Goal: Task Accomplishment & Management: Use online tool/utility

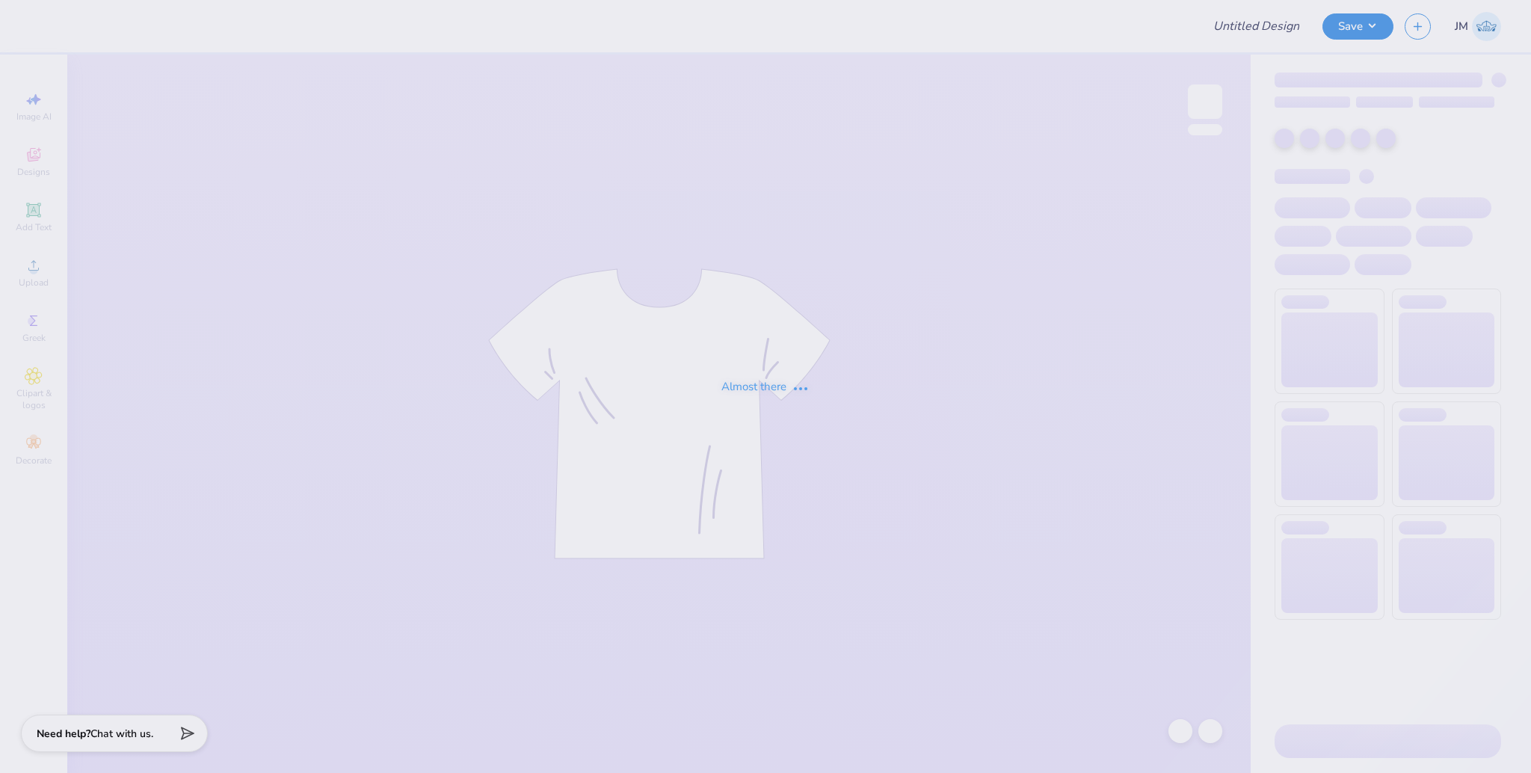
type input "Chi O House Merch Drop"
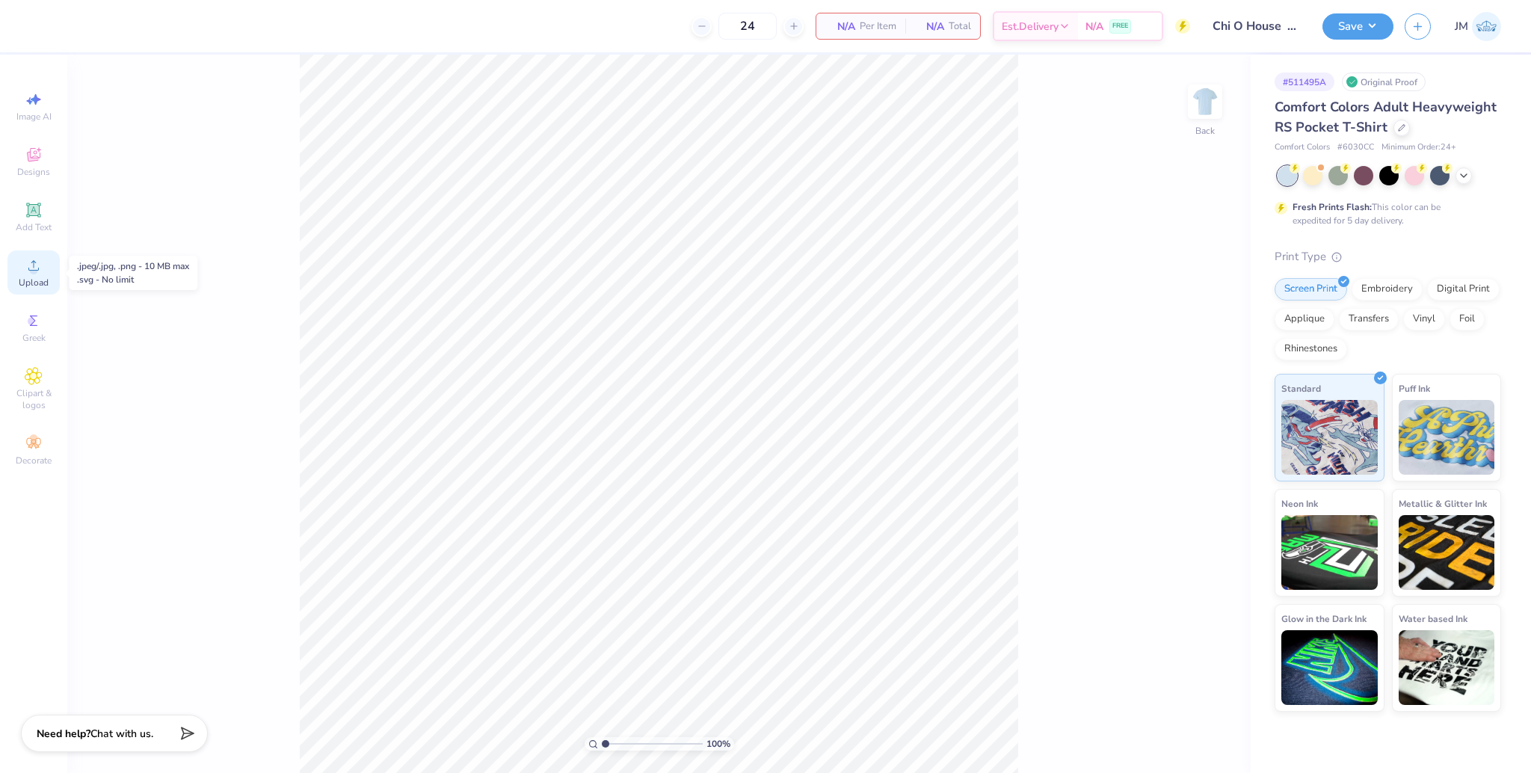
click at [40, 280] on span "Upload" at bounding box center [34, 283] width 30 height 12
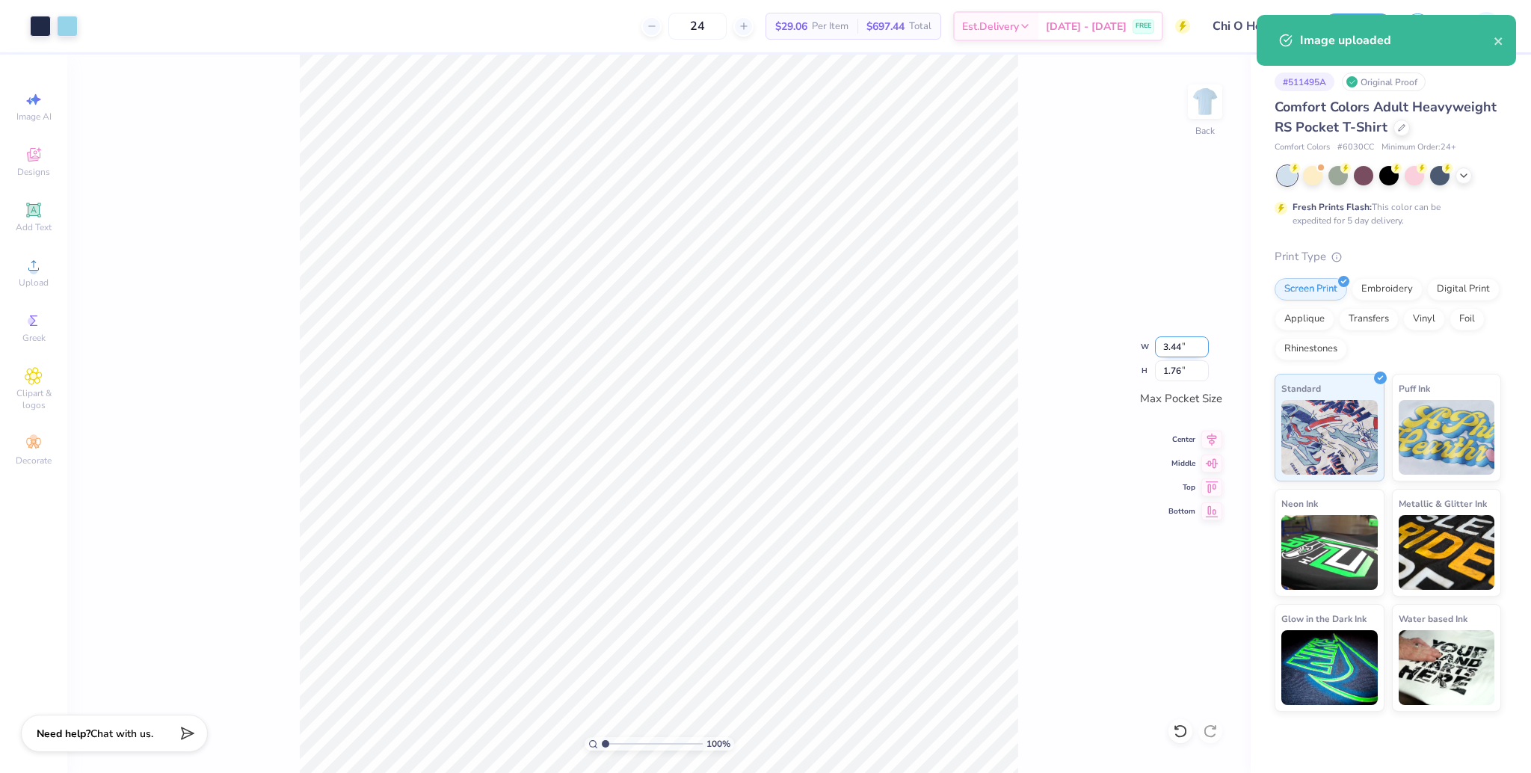
click at [1178, 348] on input "3.44" at bounding box center [1182, 346] width 54 height 21
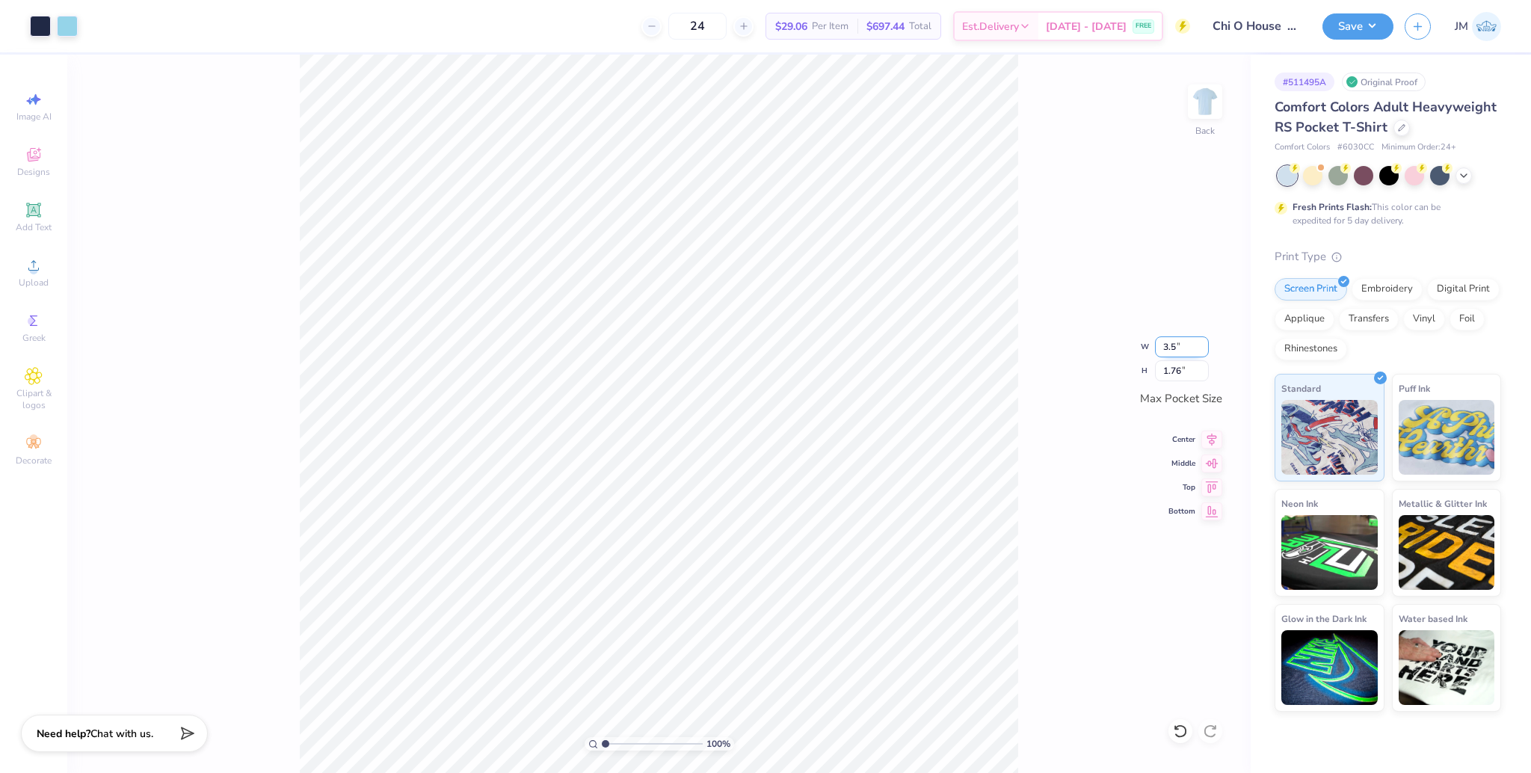
type input "3.50"
type input "1.79"
click at [1206, 433] on icon at bounding box center [1211, 437] width 21 height 18
click at [1223, 481] on div "100 % Back W 3.50 3.50 " H 1.79 1.79 " Max Pocket Size Center Middle Top Bottom" at bounding box center [658, 414] width 1183 height 718
drag, startPoint x: 1220, startPoint y: 473, endPoint x: 1198, endPoint y: 432, distance: 46.8
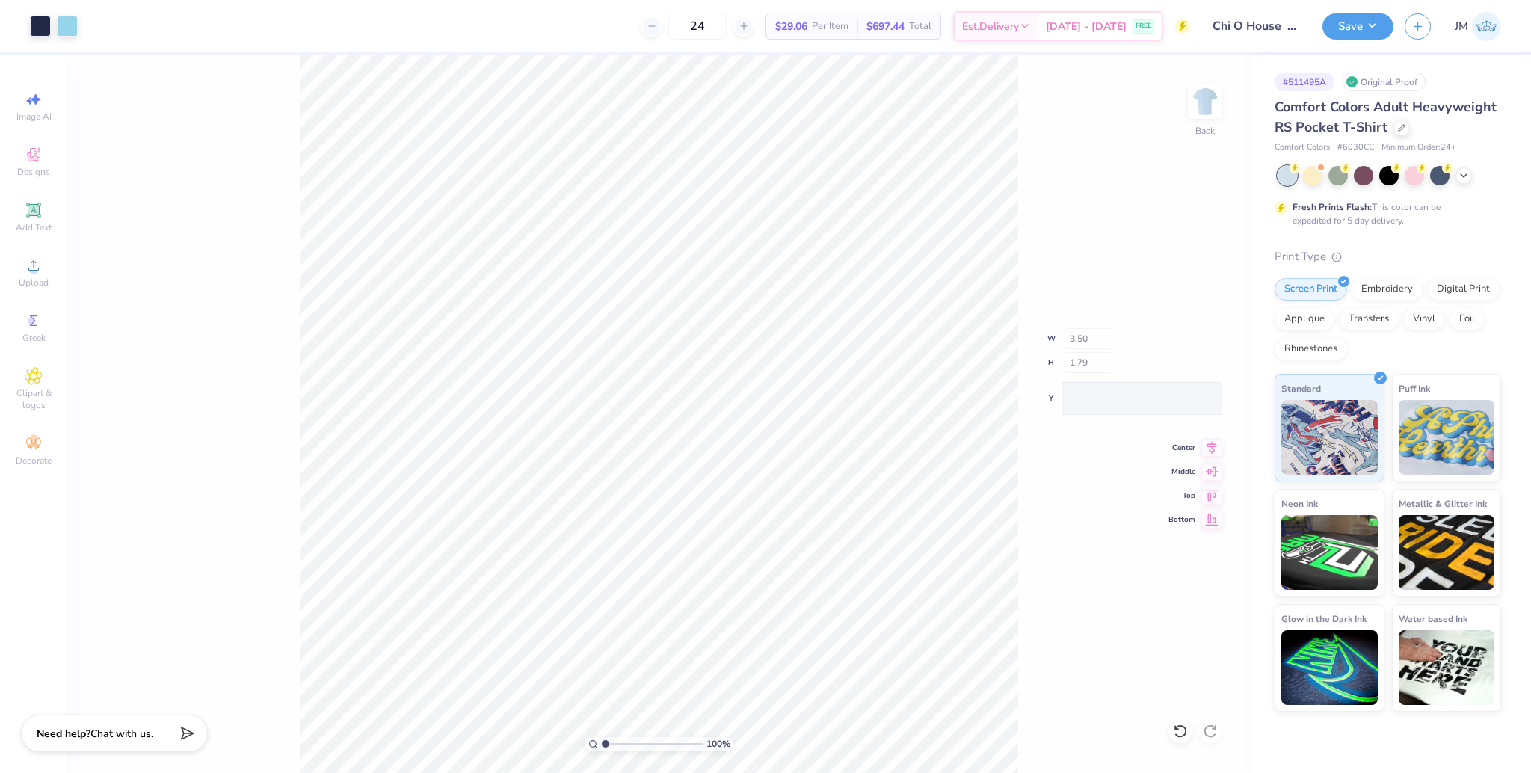
click at [1220, 472] on div "100 % Back W 3.50 H 1.79 Y Center Middle Top Bottom" at bounding box center [658, 414] width 1183 height 718
click at [1214, 464] on icon at bounding box center [1211, 461] width 21 height 18
click at [1217, 98] on img at bounding box center [1205, 102] width 60 height 60
click at [39, 265] on icon at bounding box center [34, 265] width 18 height 18
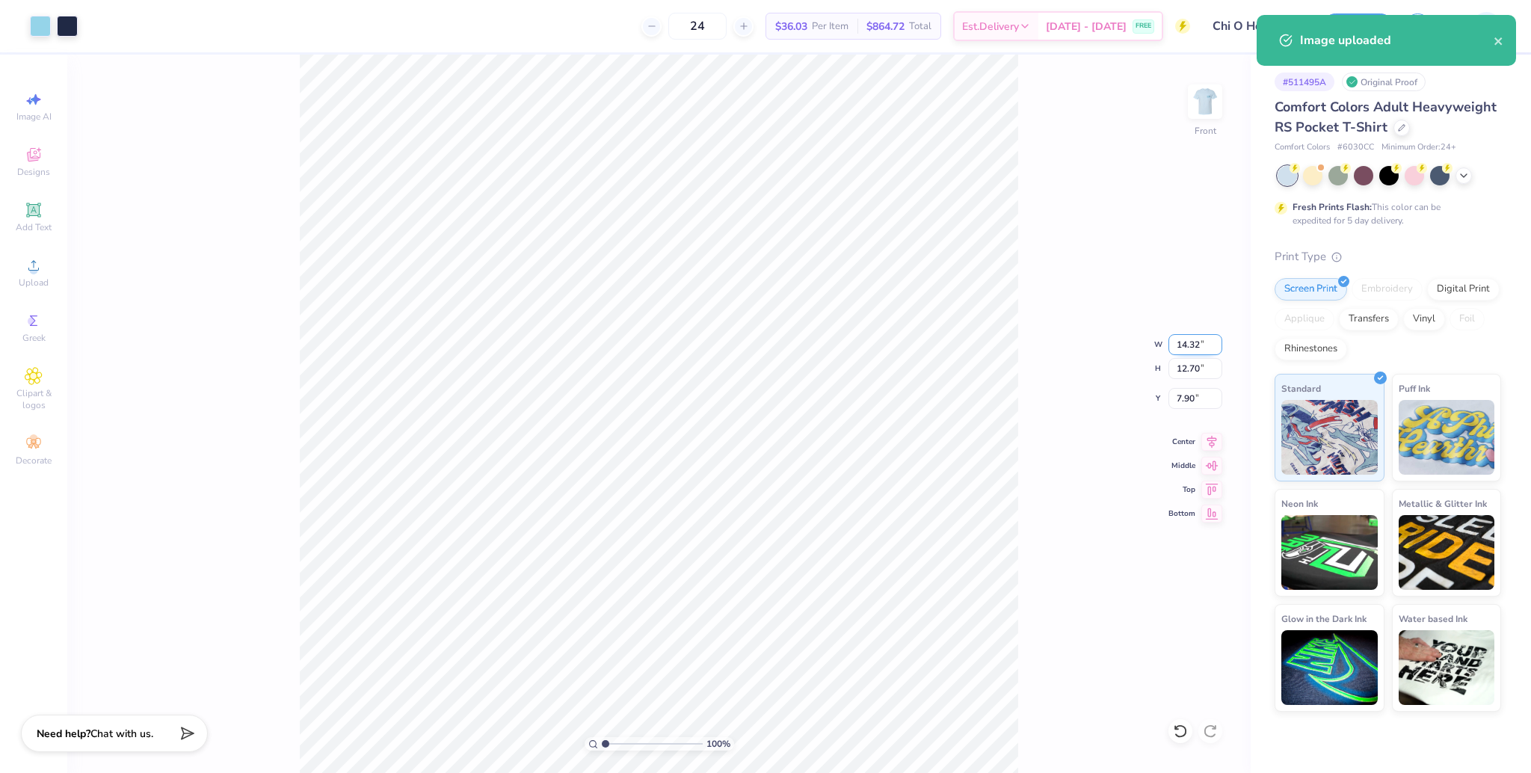
click at [1187, 341] on input "14.32" at bounding box center [1195, 344] width 54 height 21
click at [1186, 341] on input "14.32" at bounding box center [1195, 344] width 54 height 21
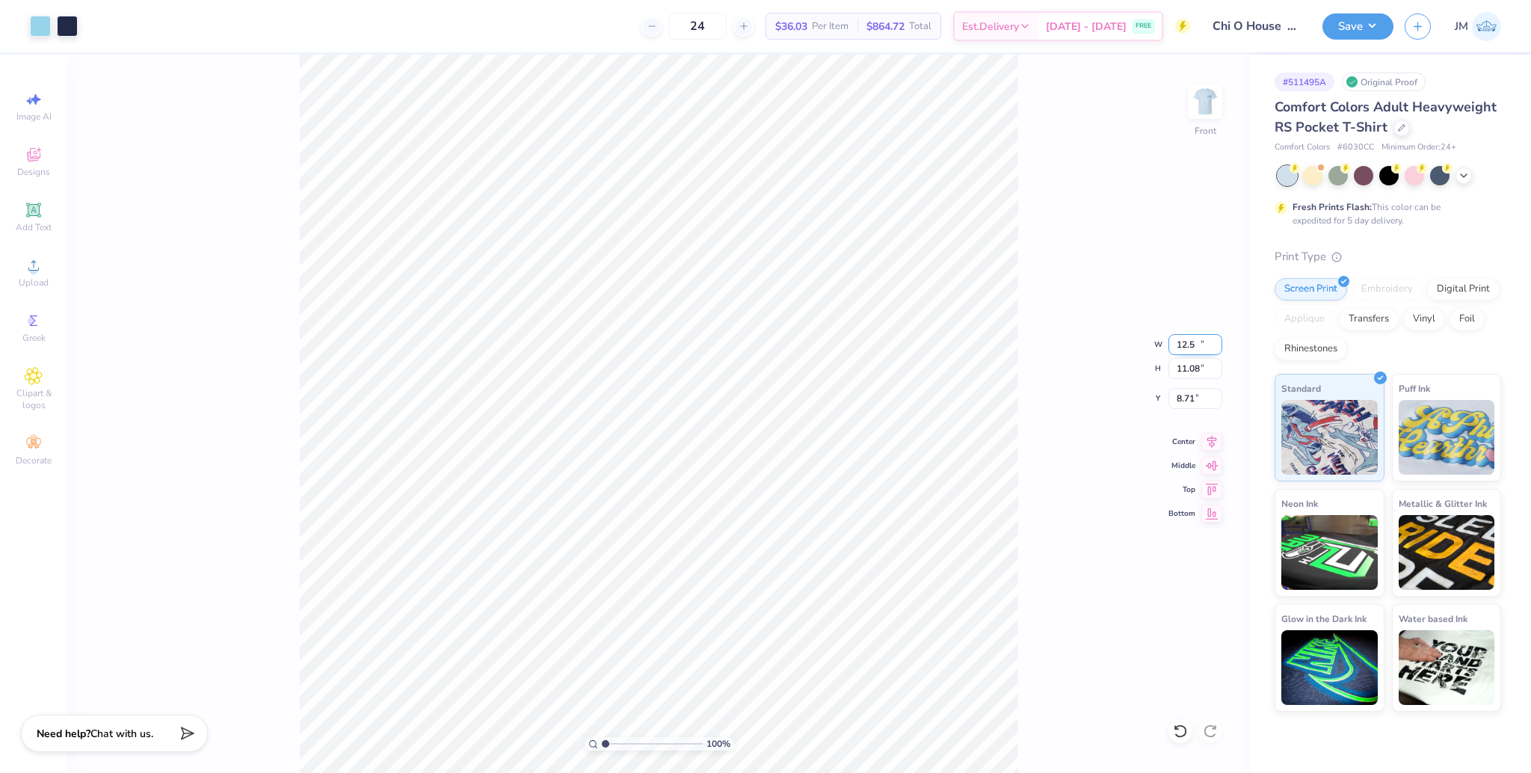
type input "12.50"
type input "11.08"
type input "8.71"
click at [1187, 404] on input "8.71" at bounding box center [1195, 398] width 54 height 21
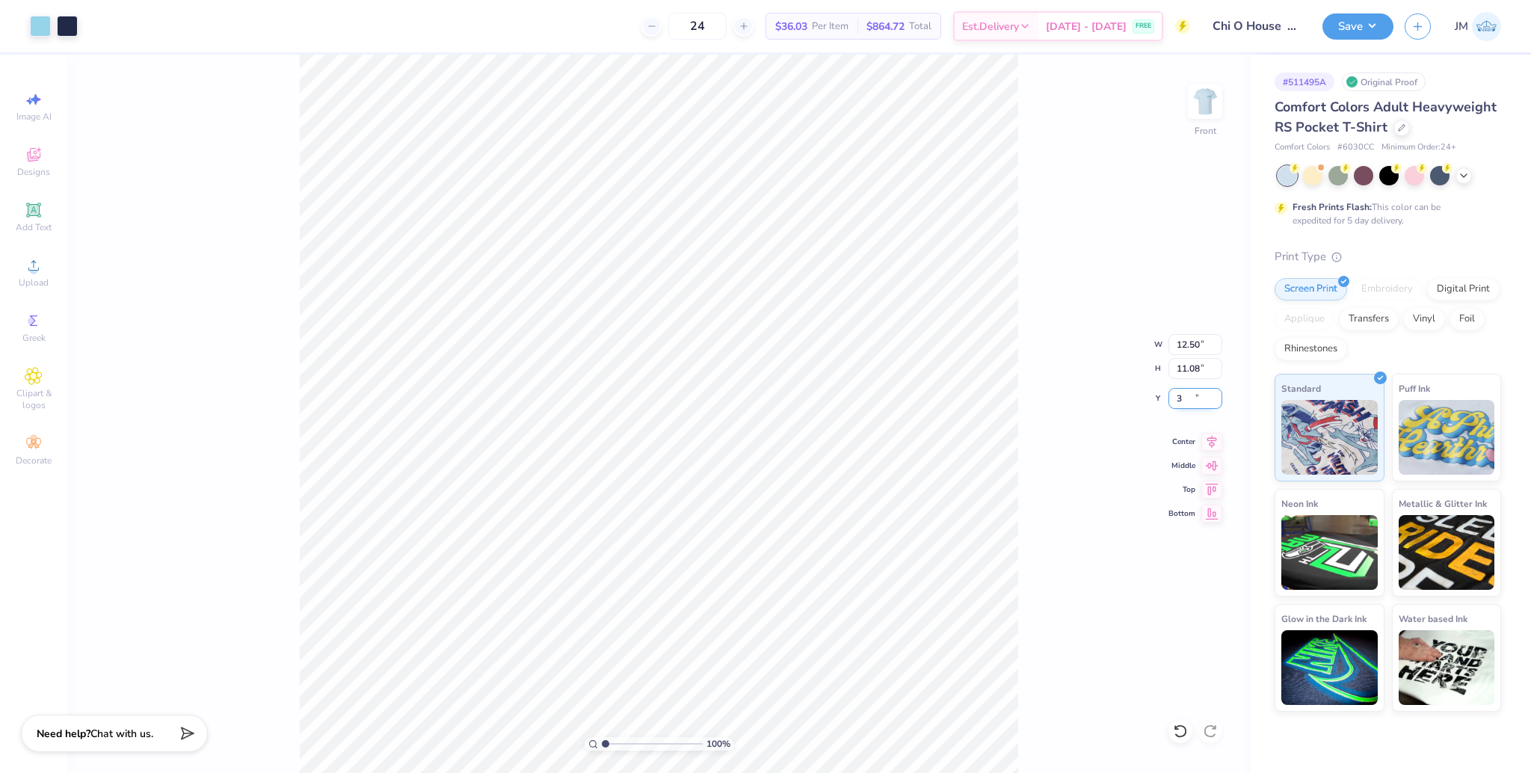
type input "3.00"
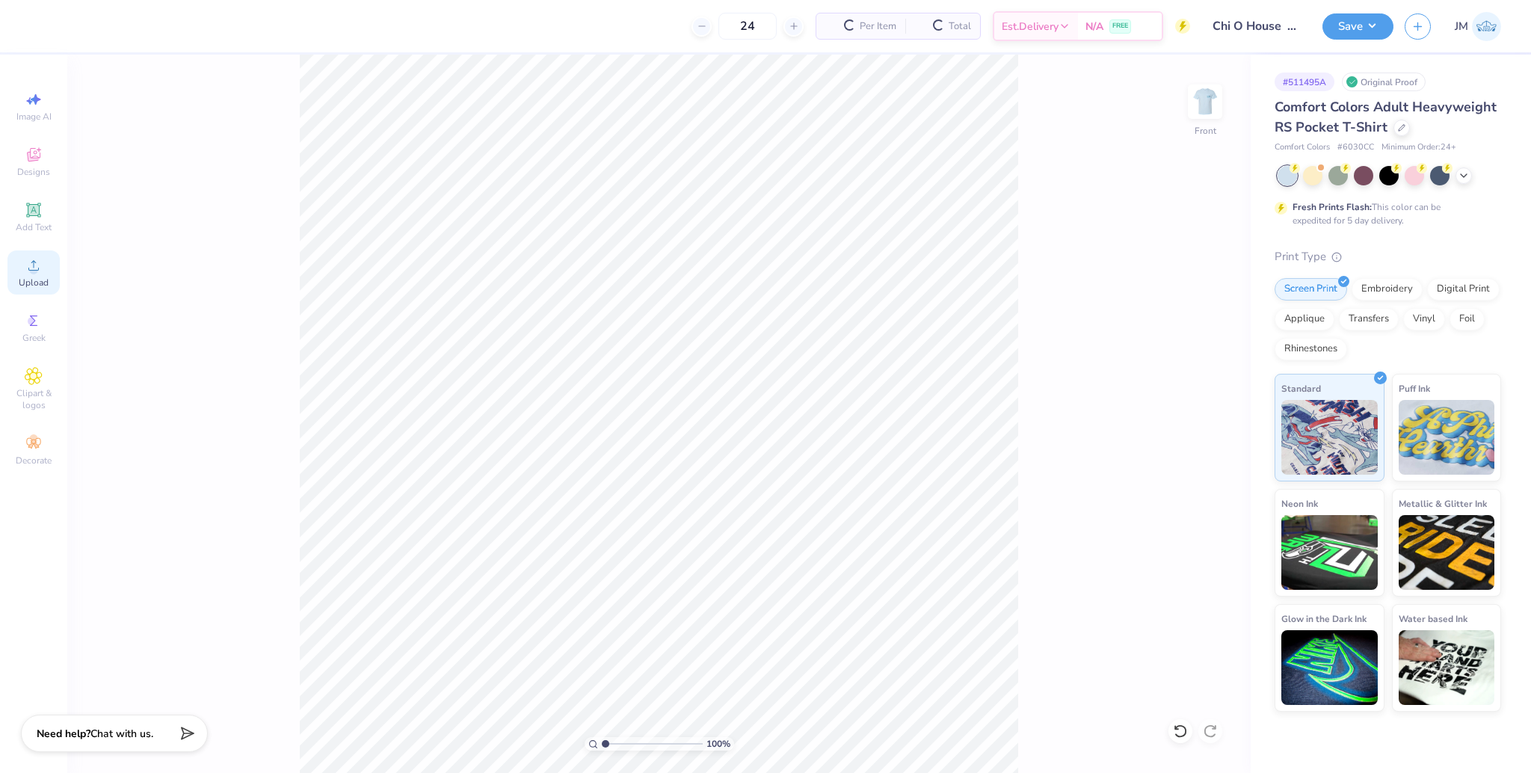
click at [37, 287] on span "Upload" at bounding box center [34, 283] width 30 height 12
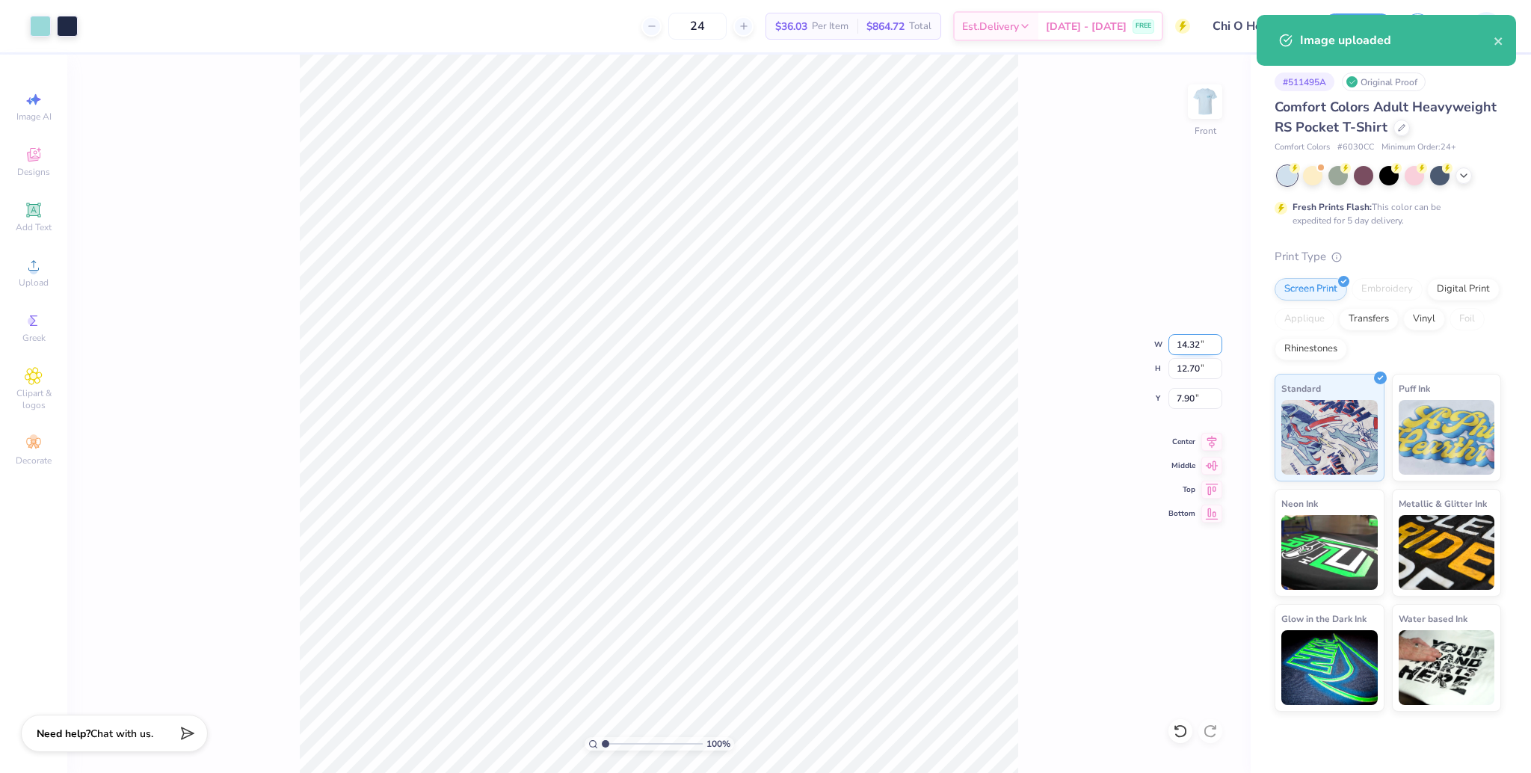
click at [1178, 349] on input "14.32" at bounding box center [1195, 344] width 54 height 21
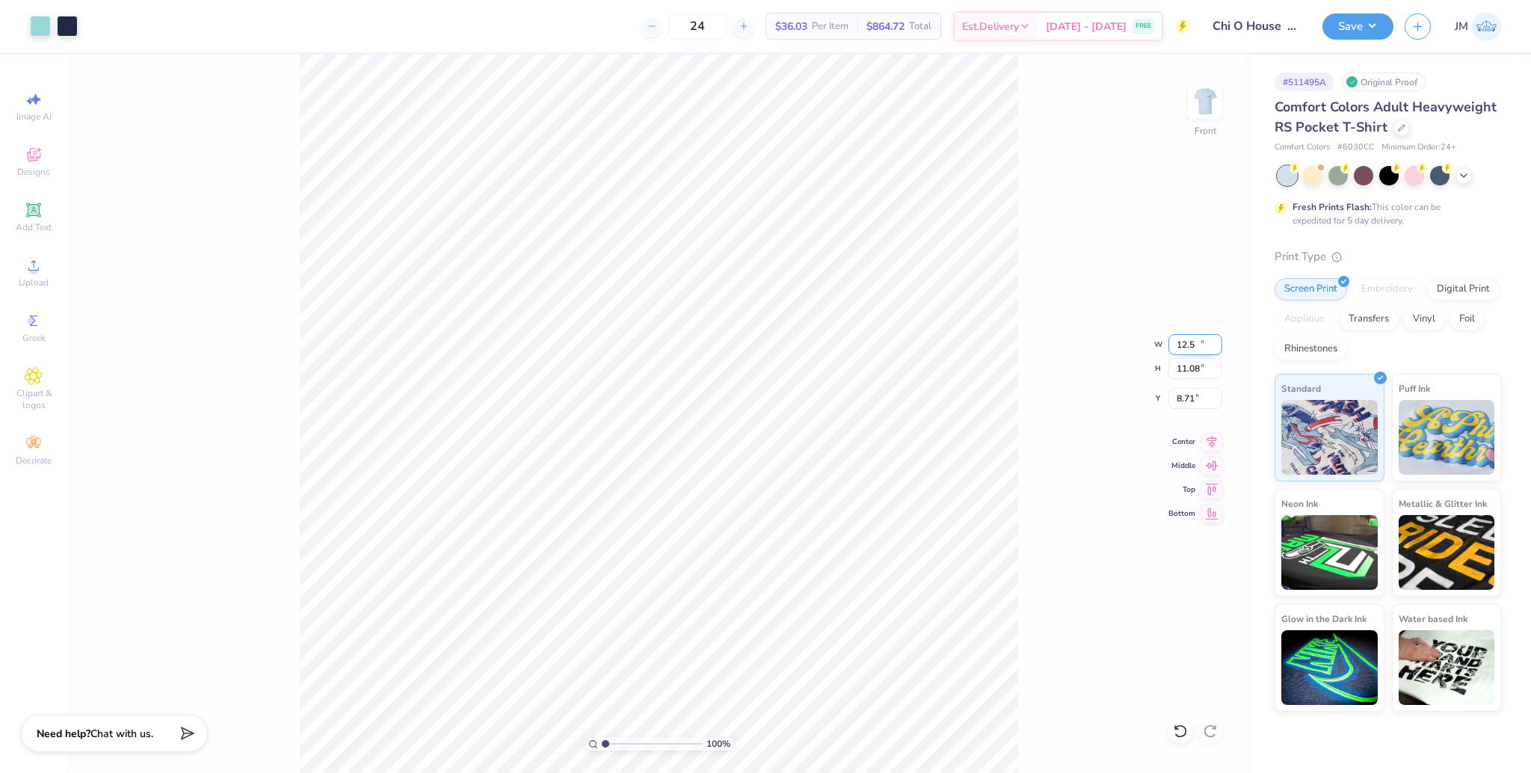
type input "12.50"
type input "11.08"
type input "8.71"
click at [1185, 401] on input "8.71" at bounding box center [1195, 398] width 54 height 21
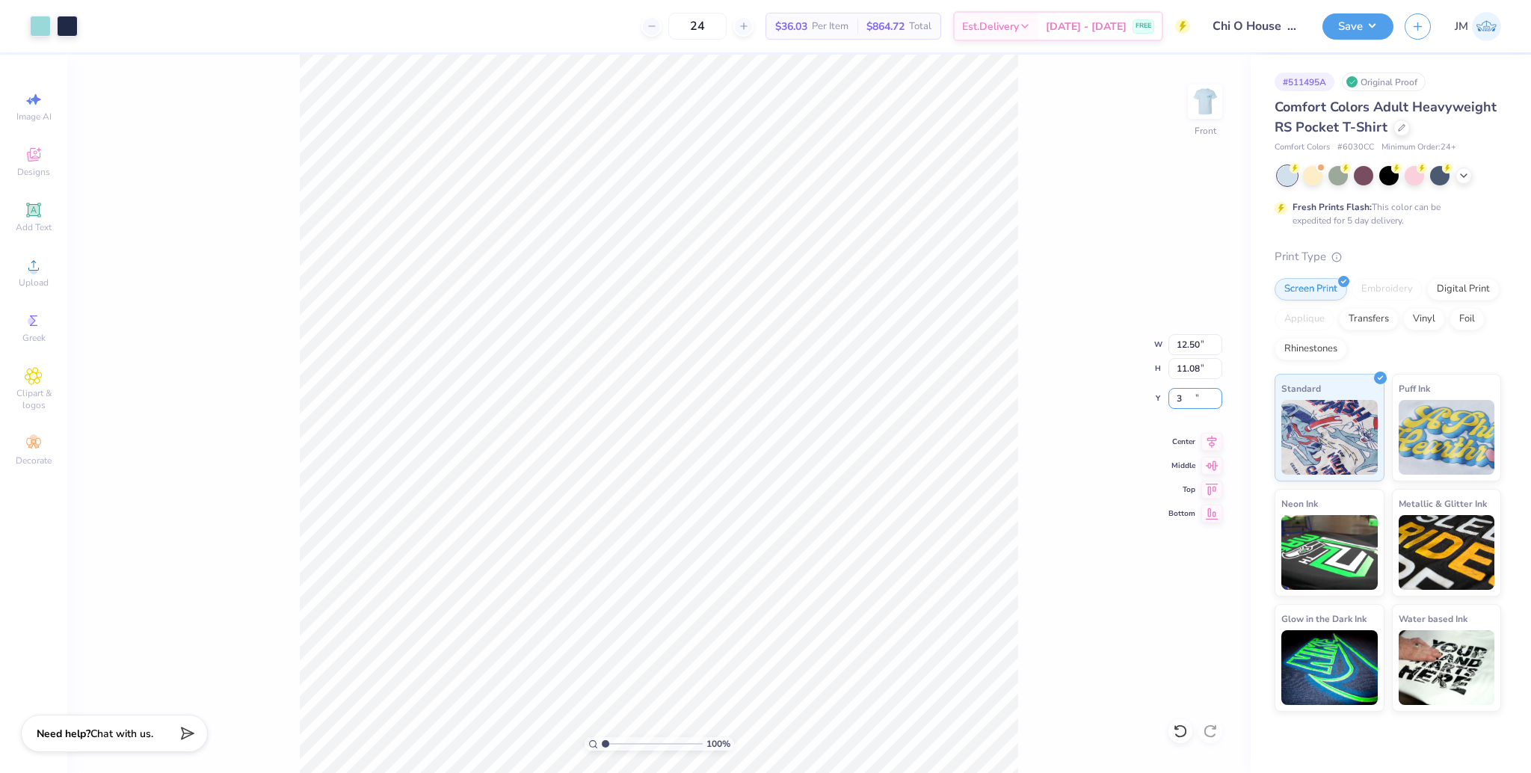
type input "3.00"
click at [1211, 108] on img at bounding box center [1205, 102] width 60 height 60
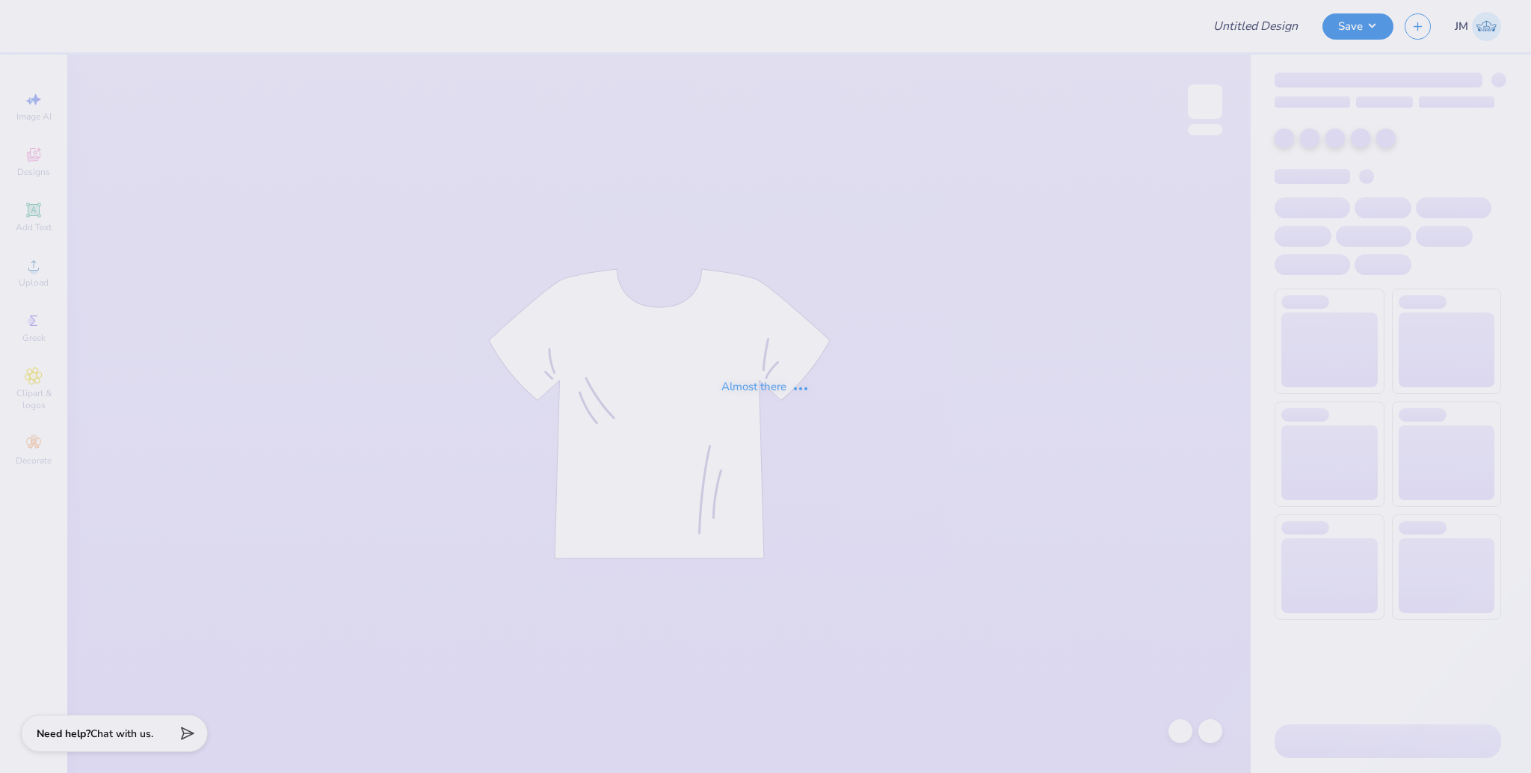
type input "Chi O House Merch Drop"
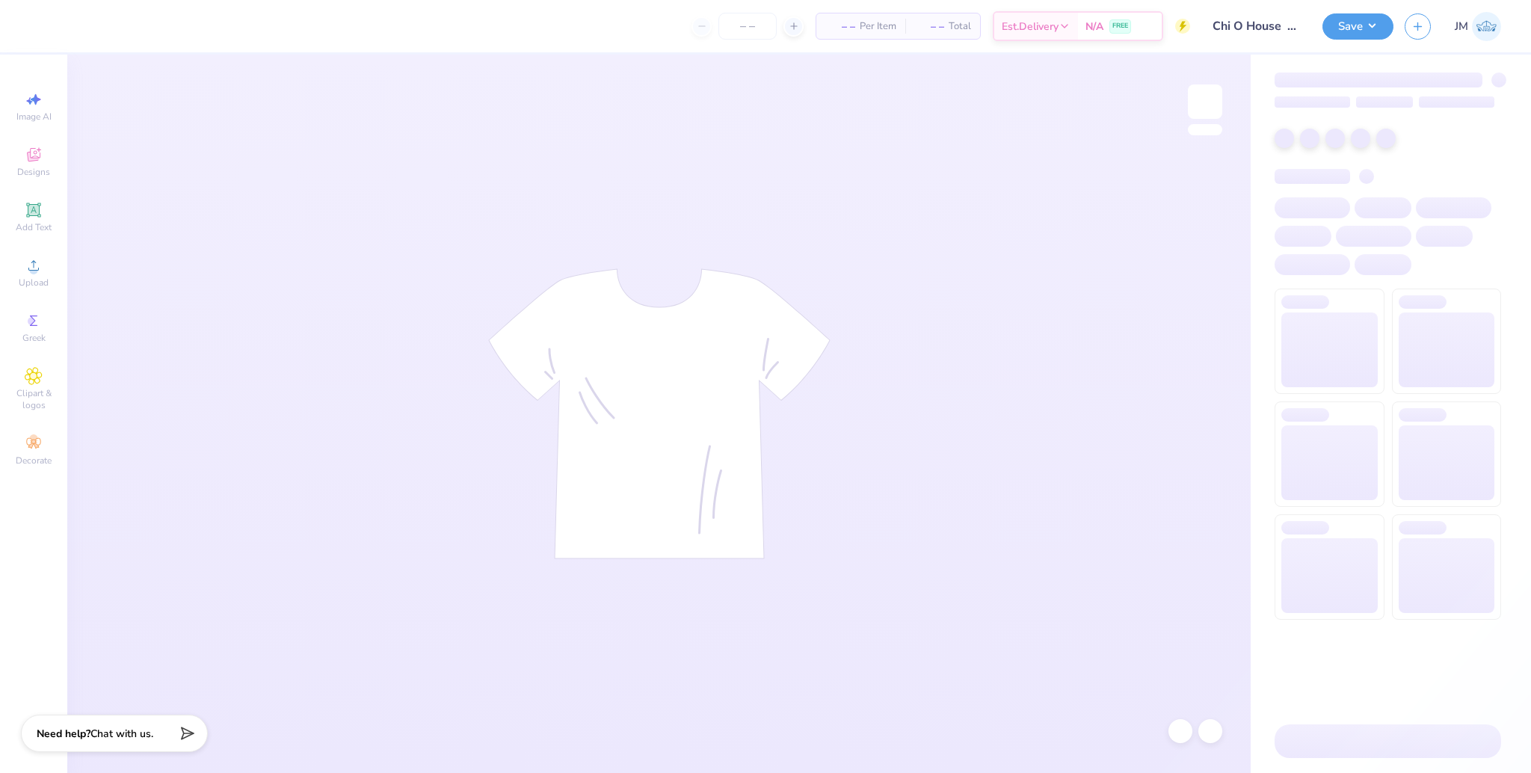
type input "24"
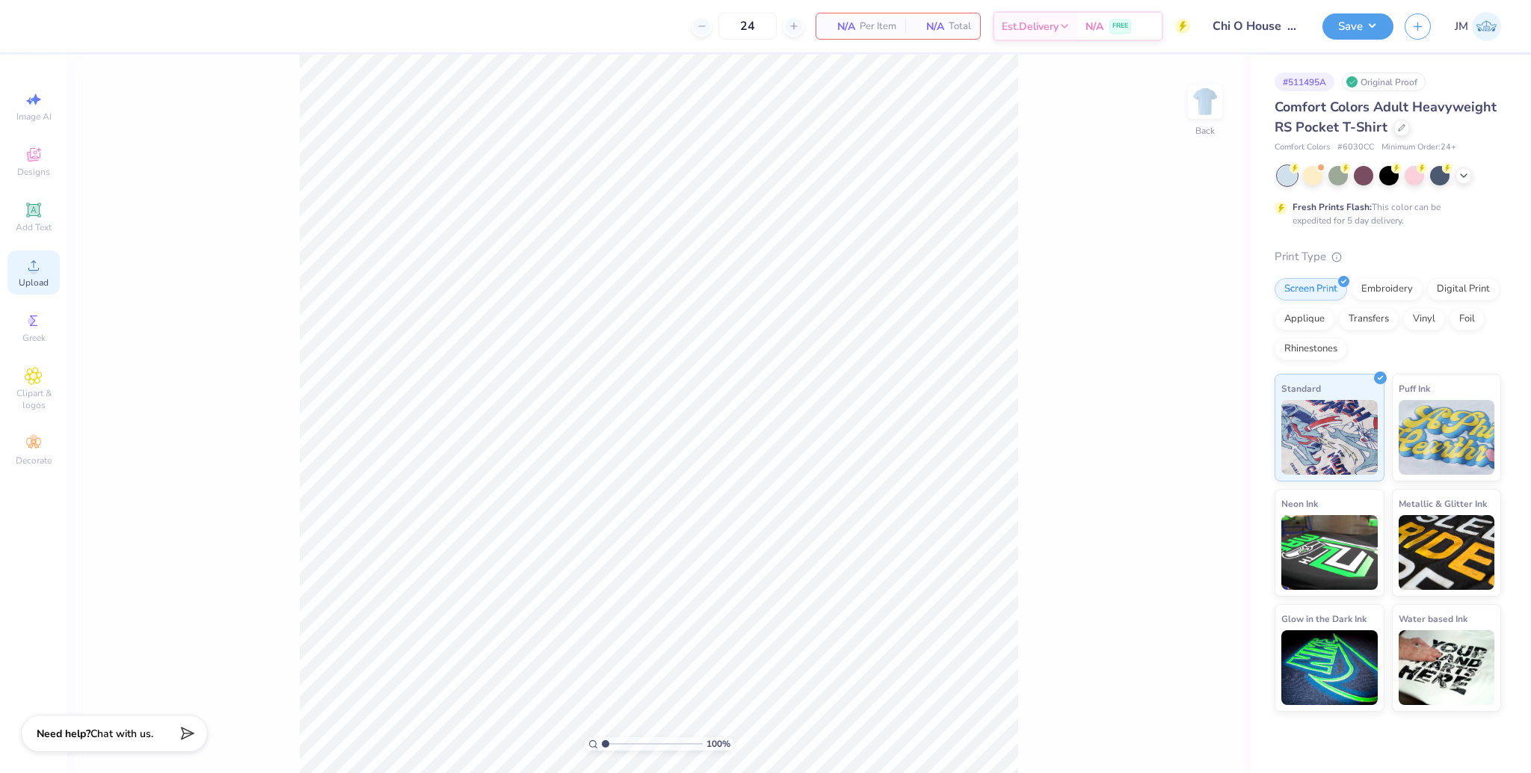
drag, startPoint x: 37, startPoint y: 279, endPoint x: 48, endPoint y: 280, distance: 10.5
click at [41, 279] on span "Upload" at bounding box center [34, 283] width 30 height 12
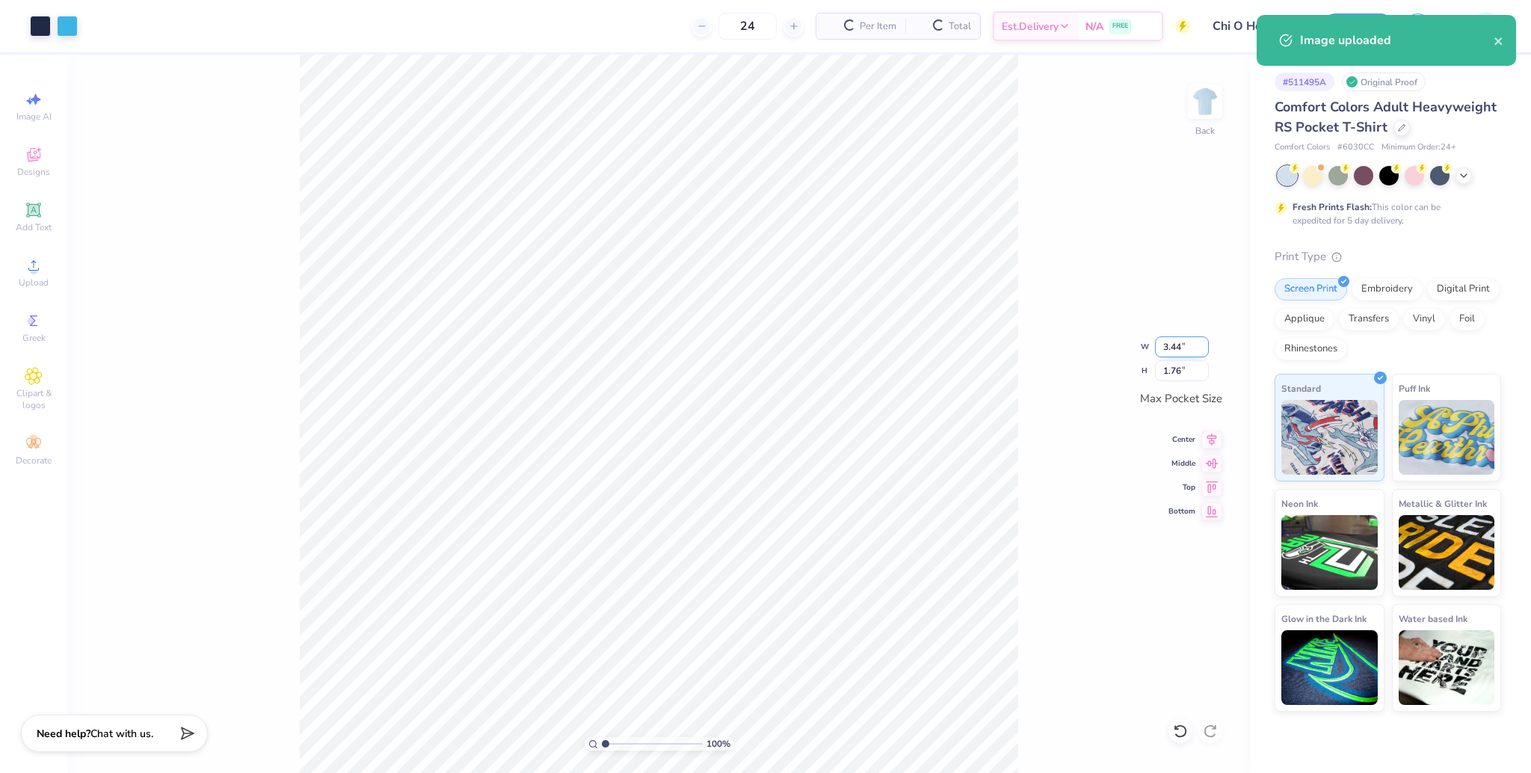
click at [1162, 347] on input "3.44" at bounding box center [1182, 346] width 54 height 21
type input "3.50"
type input "1.79"
click at [1055, 335] on div "100 % Back W 3.50 3.50 " H 1.79 1.79 " Max Pocket Size Center Middle Top Bottom" at bounding box center [658, 414] width 1183 height 718
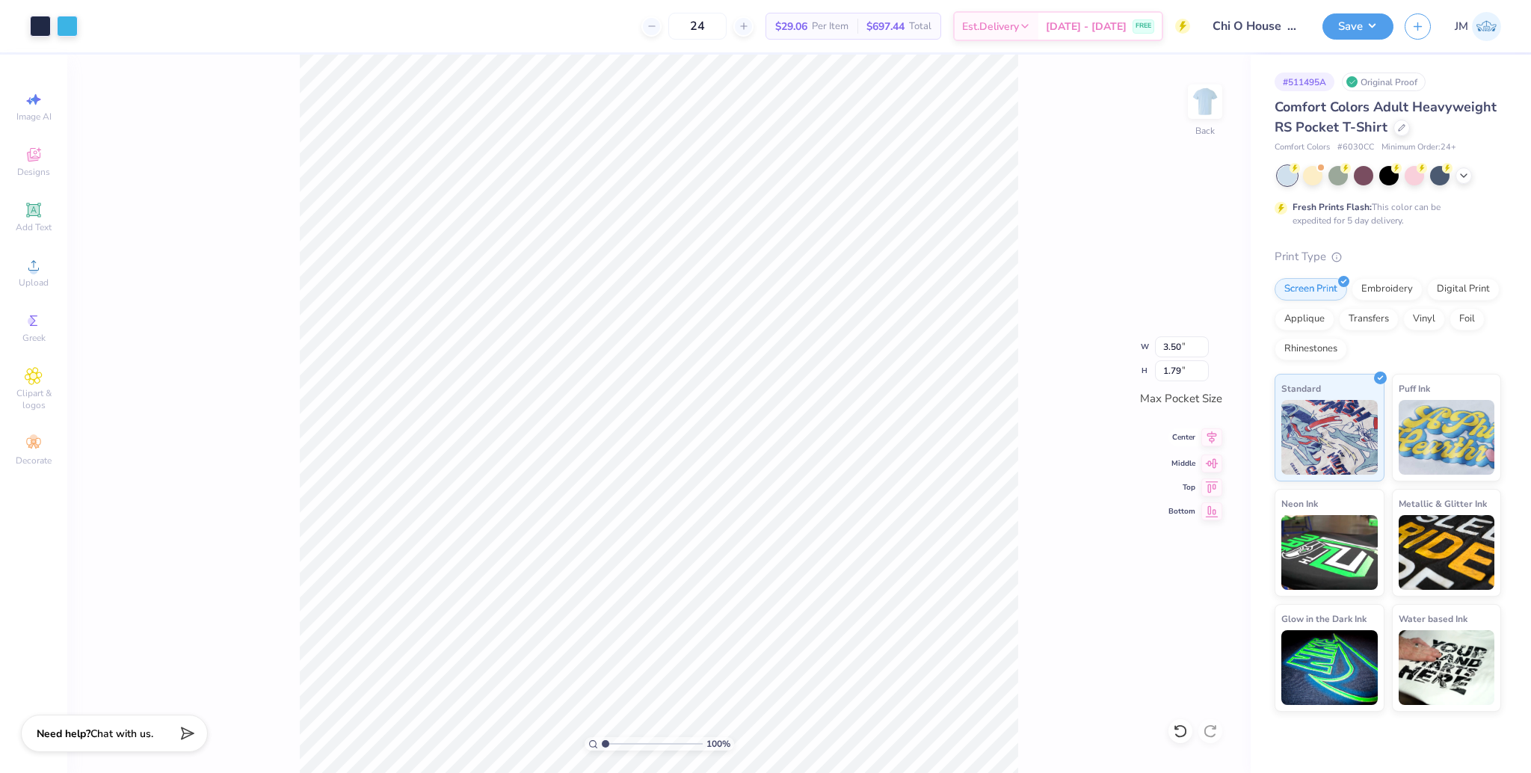
click at [1205, 434] on icon at bounding box center [1211, 437] width 21 height 18
click at [1217, 464] on icon at bounding box center [1211, 461] width 21 height 18
click at [1208, 98] on img at bounding box center [1205, 102] width 60 height 60
click at [39, 255] on div "Upload" at bounding box center [33, 272] width 52 height 44
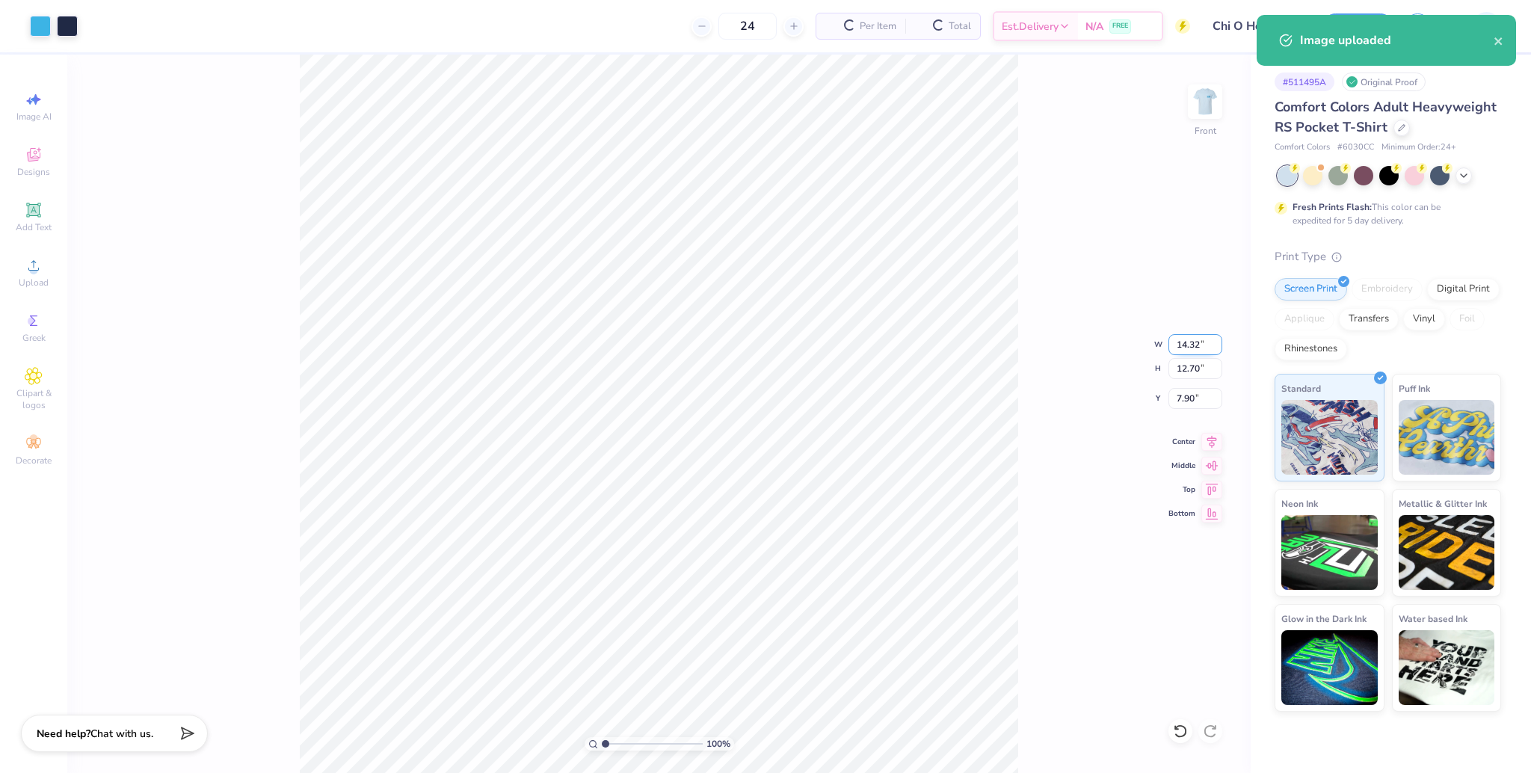
click at [1179, 342] on input "14.32" at bounding box center [1195, 344] width 54 height 21
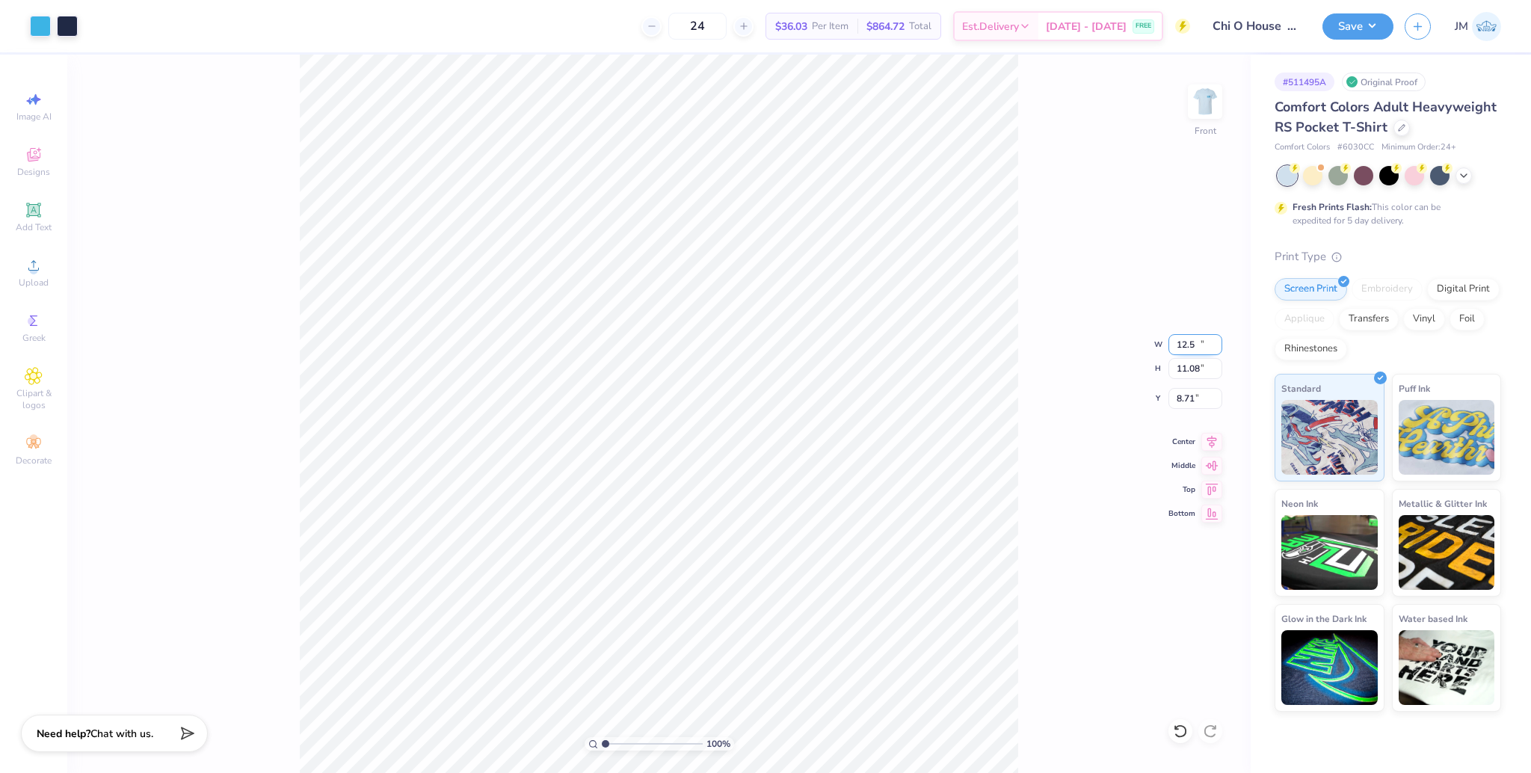
type input "12.50"
type input "11.08"
type input "8.71"
click at [1176, 398] on input "8.71" at bounding box center [1195, 398] width 54 height 21
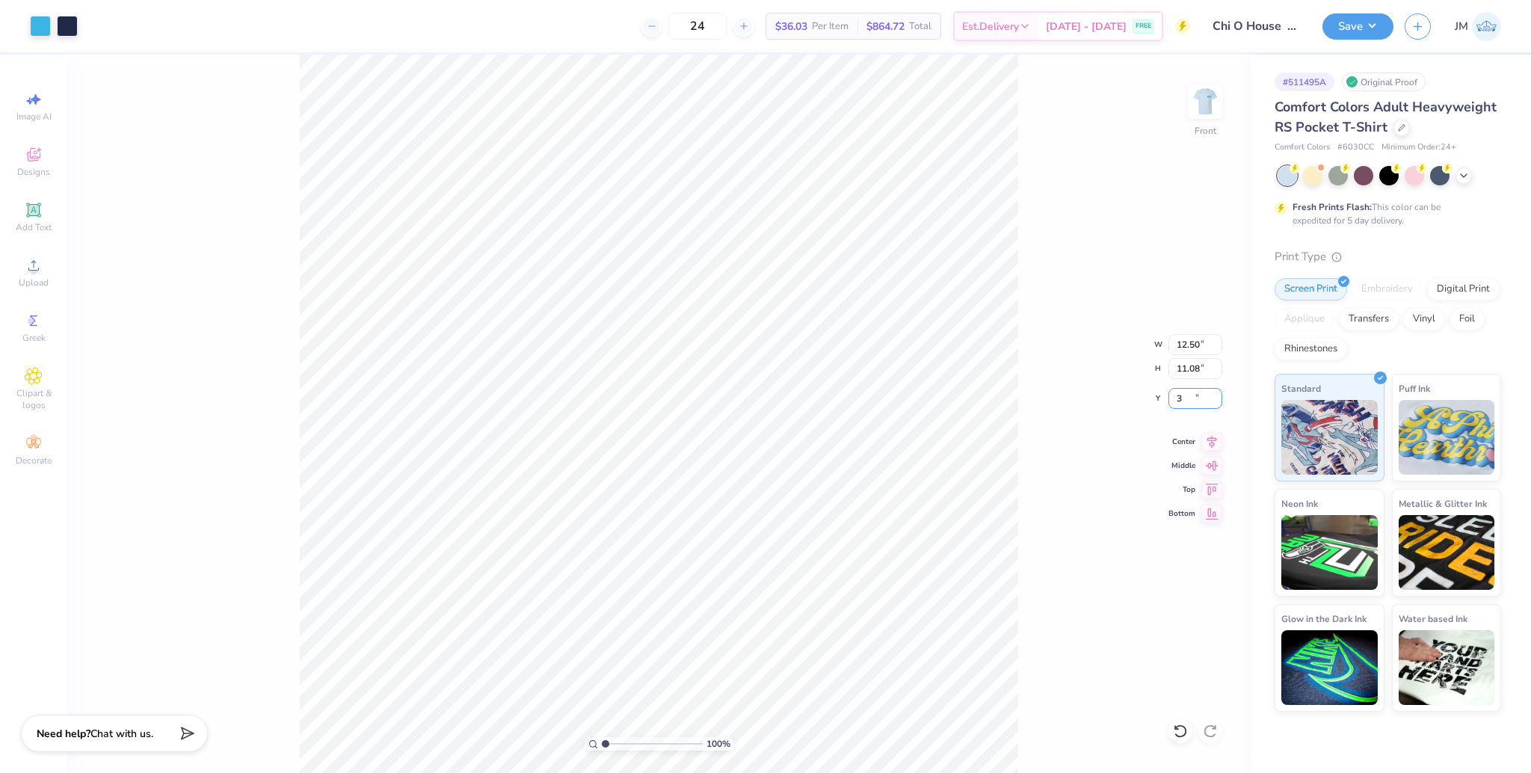
type input "3.00"
click at [1216, 439] on icon at bounding box center [1211, 439] width 21 height 18
click at [1196, 111] on img at bounding box center [1205, 102] width 60 height 60
click at [1360, 13] on button "Save" at bounding box center [1357, 24] width 71 height 26
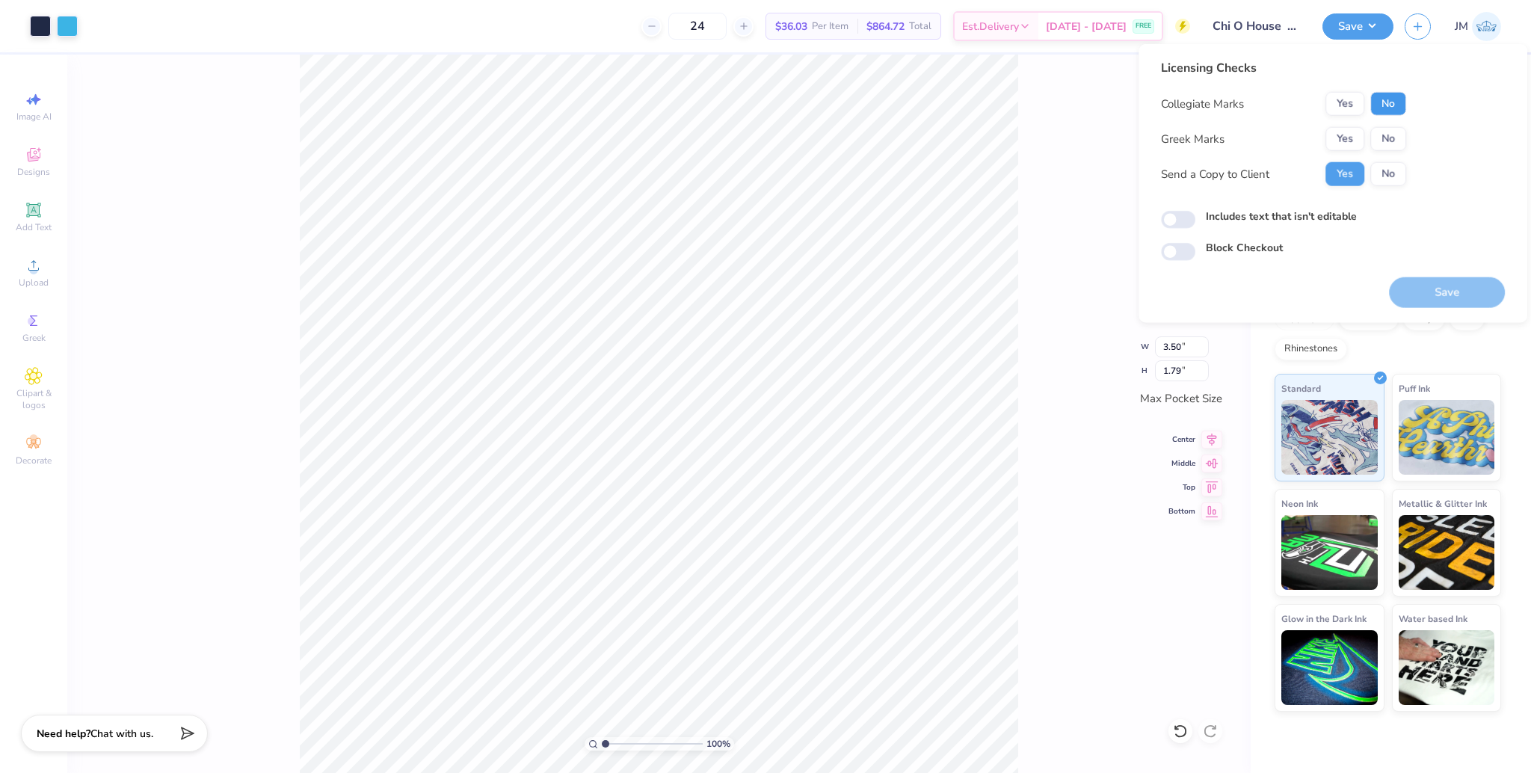
click at [1380, 105] on button "No" at bounding box center [1388, 104] width 36 height 24
click at [1343, 135] on button "Yes" at bounding box center [1344, 139] width 39 height 24
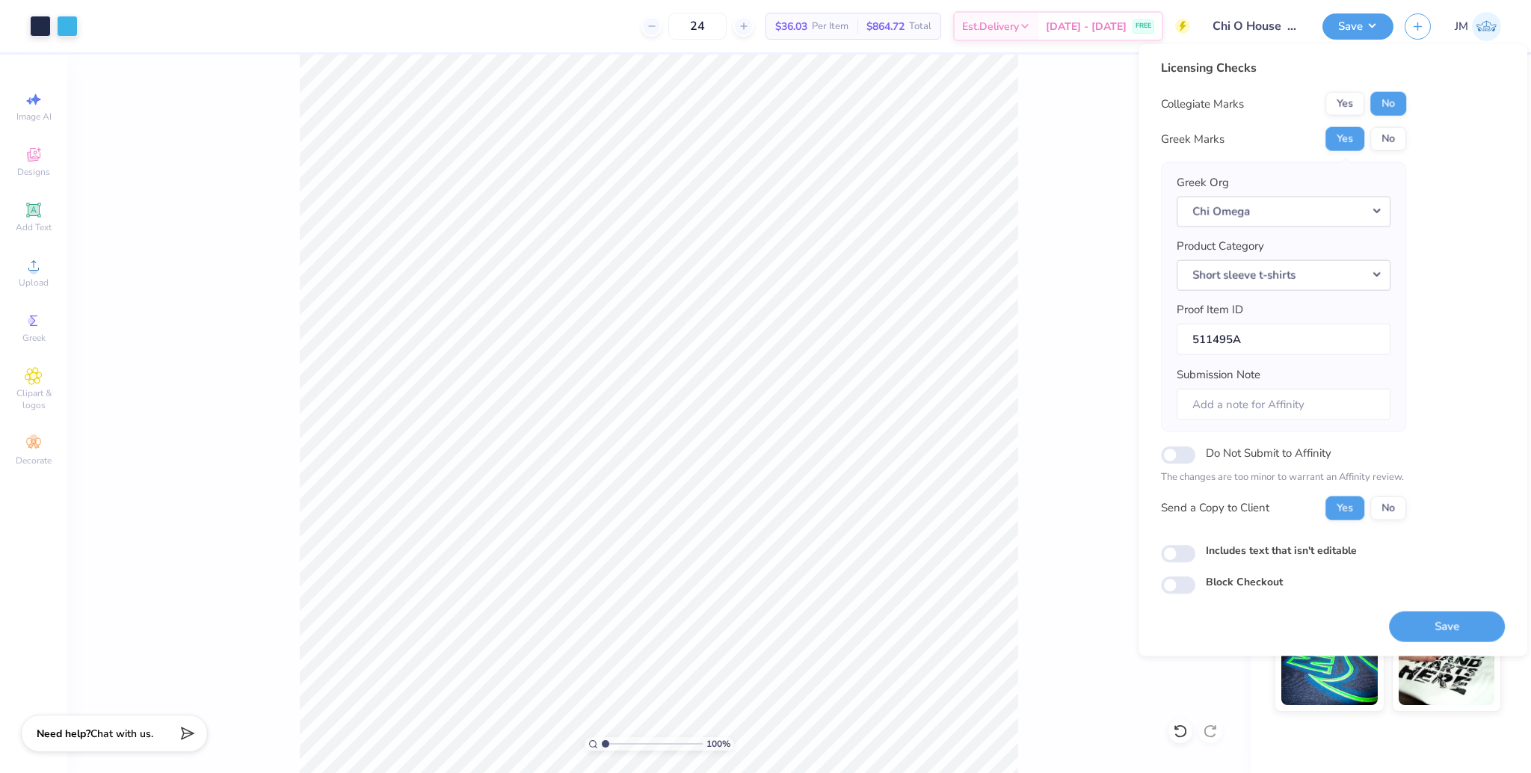
click at [1447, 621] on button "Save" at bounding box center [1447, 626] width 116 height 31
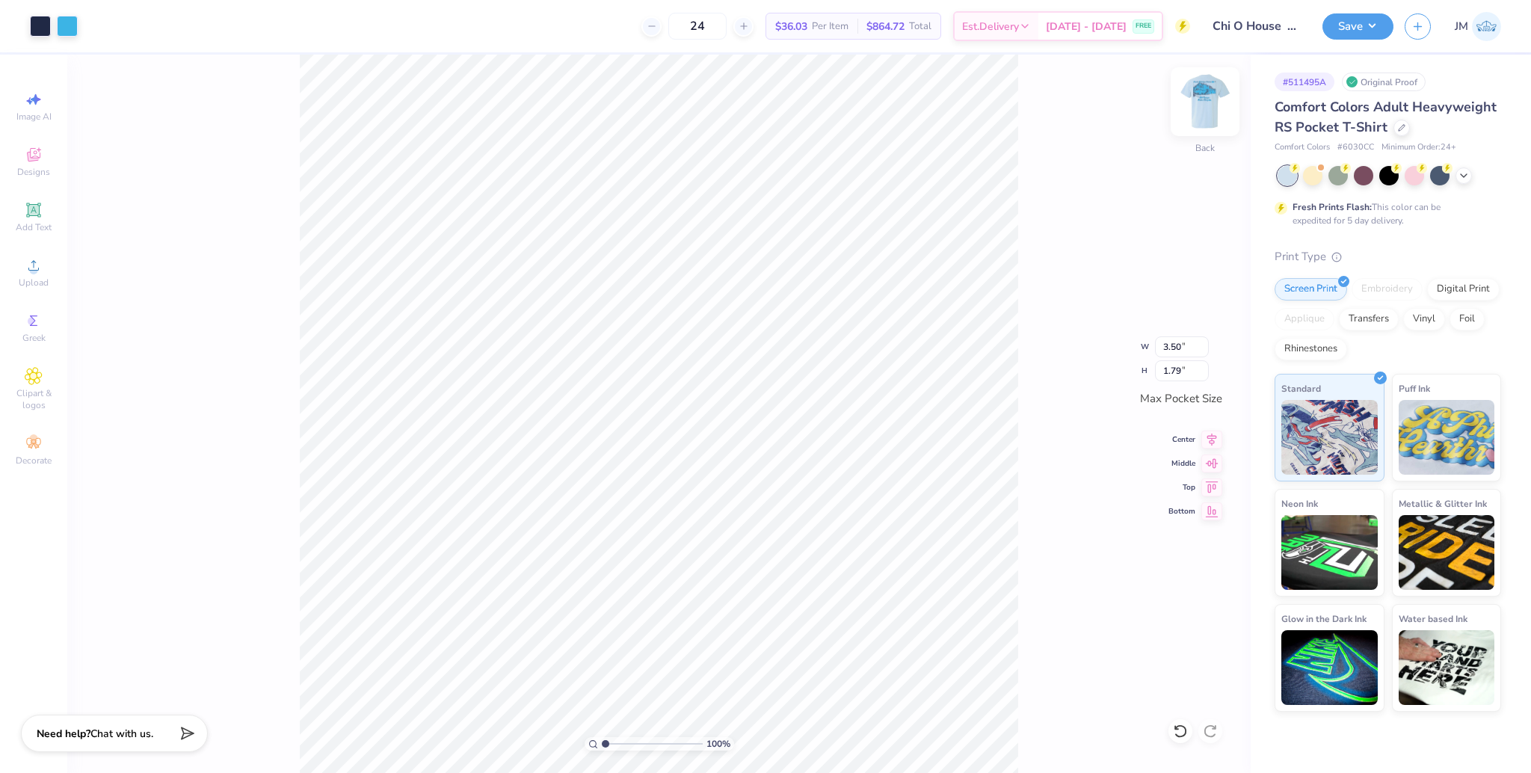
click at [1196, 99] on img at bounding box center [1205, 102] width 60 height 60
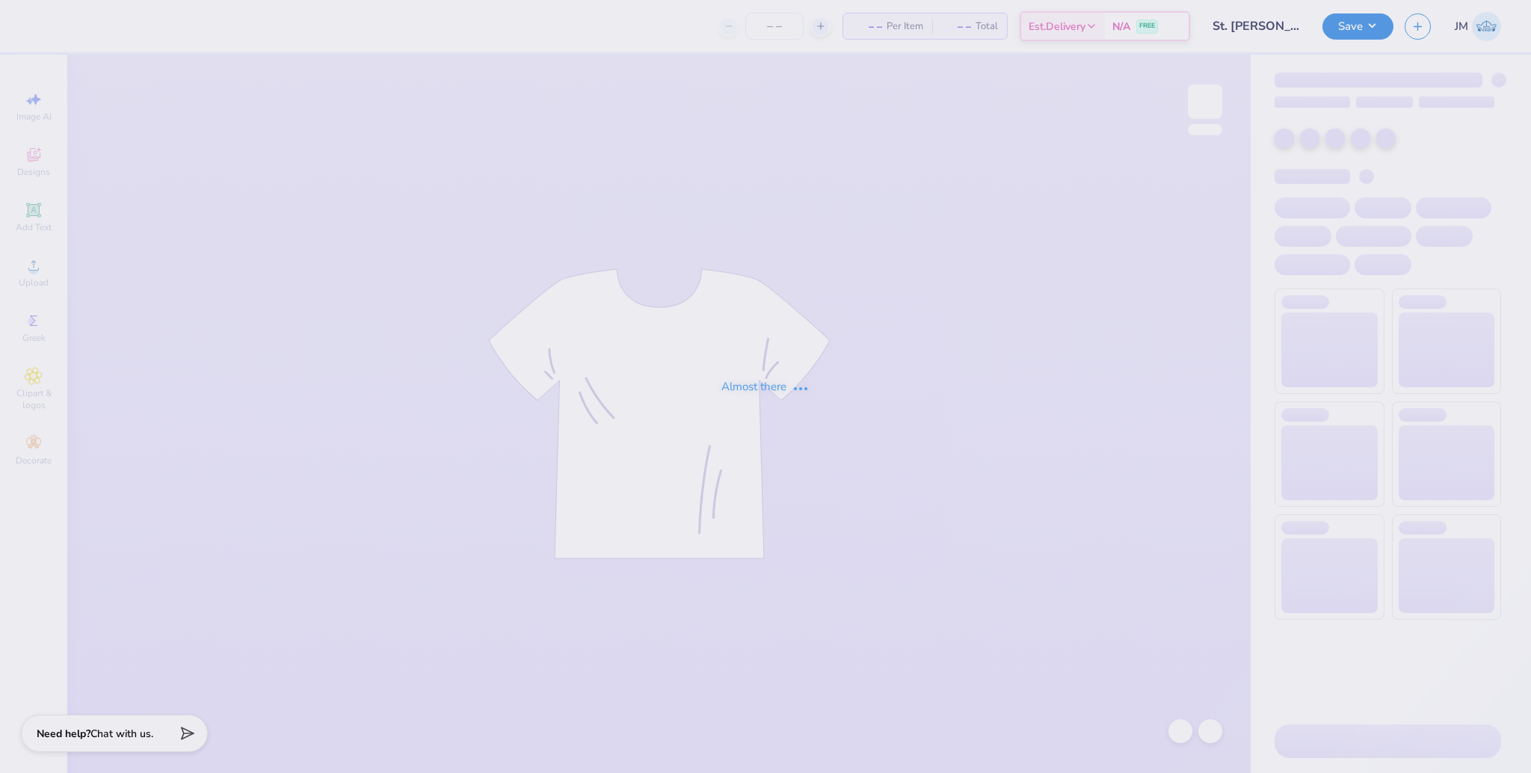
type input "12"
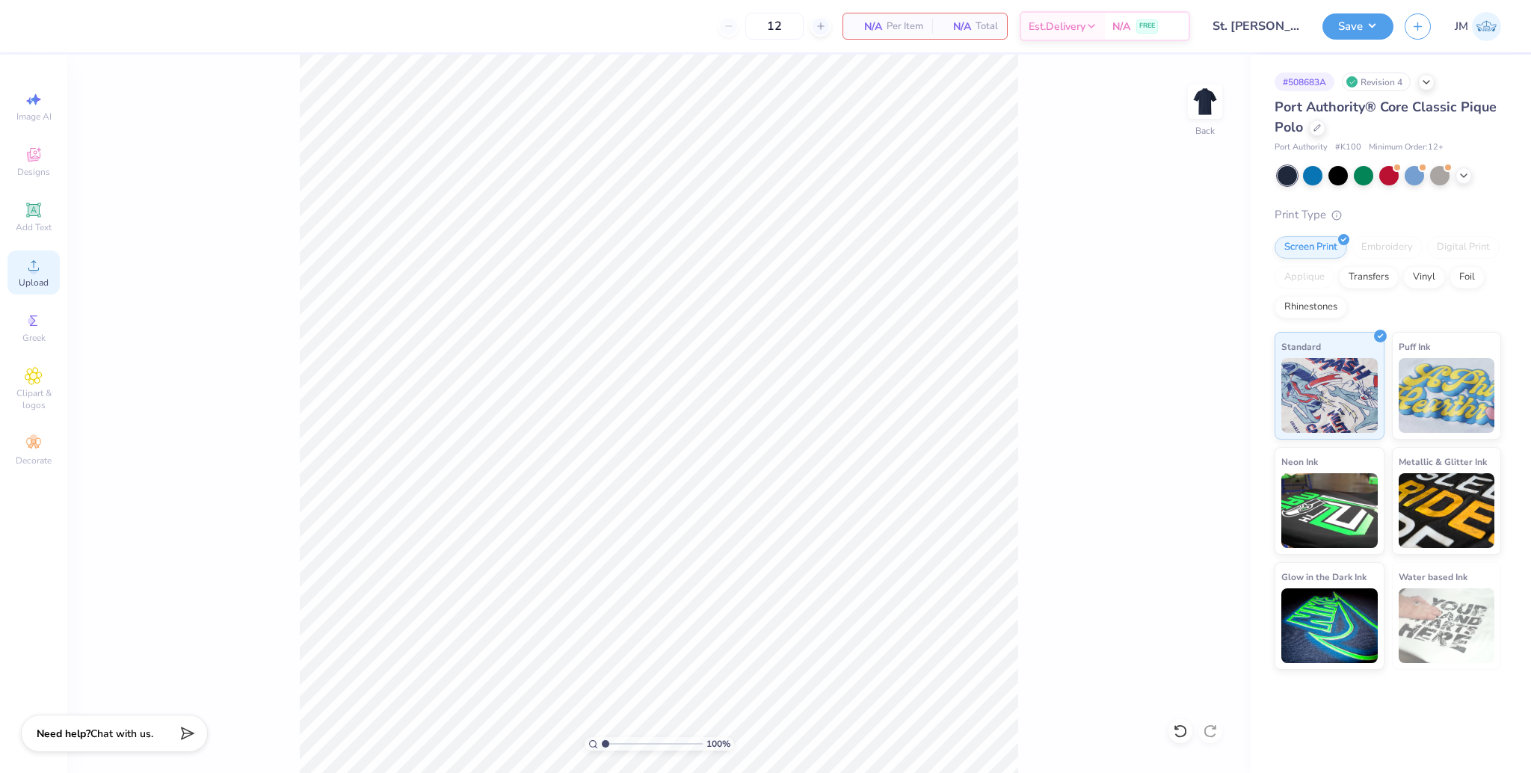
click at [46, 277] on span "Upload" at bounding box center [34, 283] width 30 height 12
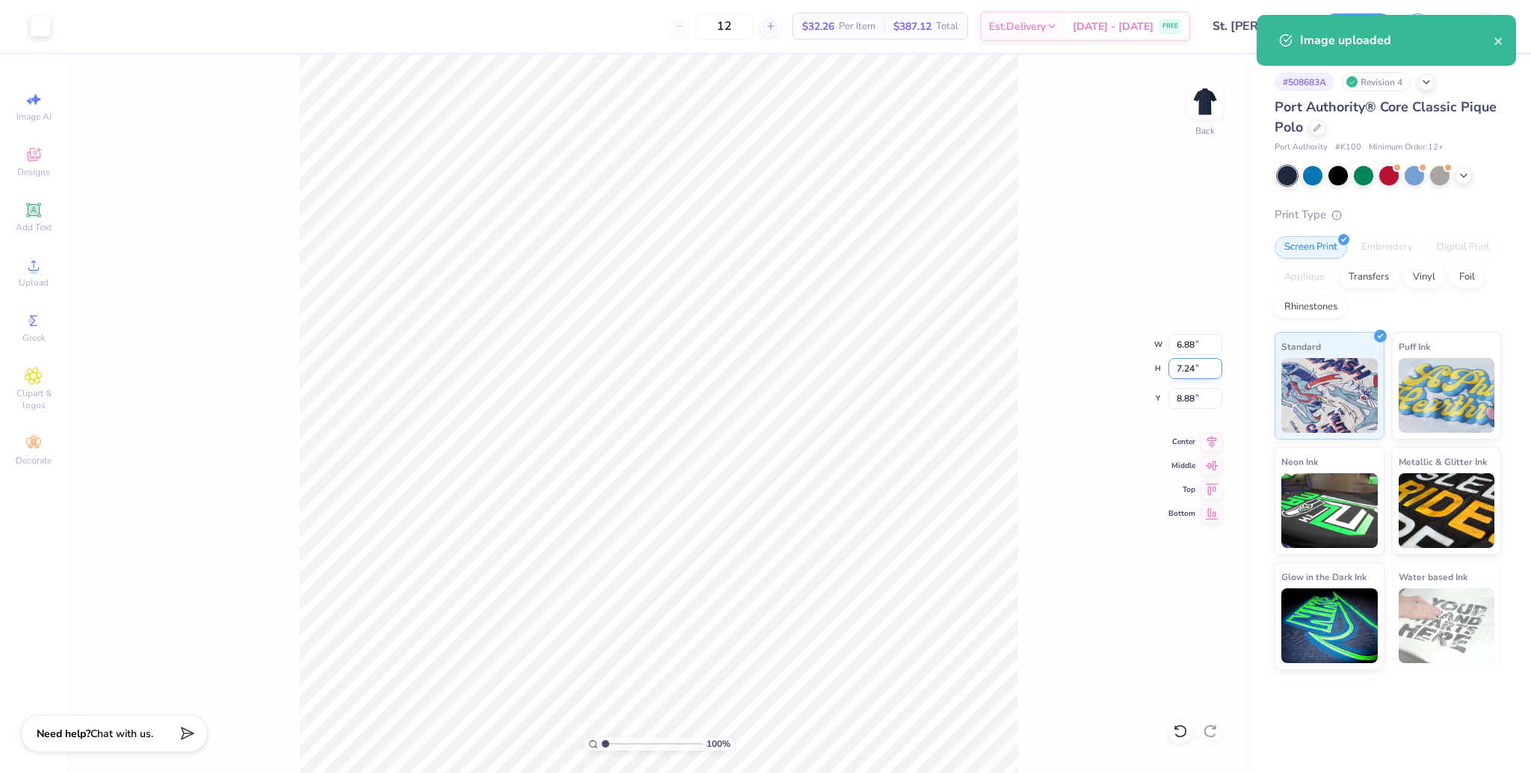
click at [1185, 365] on input "7.24" at bounding box center [1195, 368] width 54 height 21
type input "3.5"
type input "3.33"
type input "3.50"
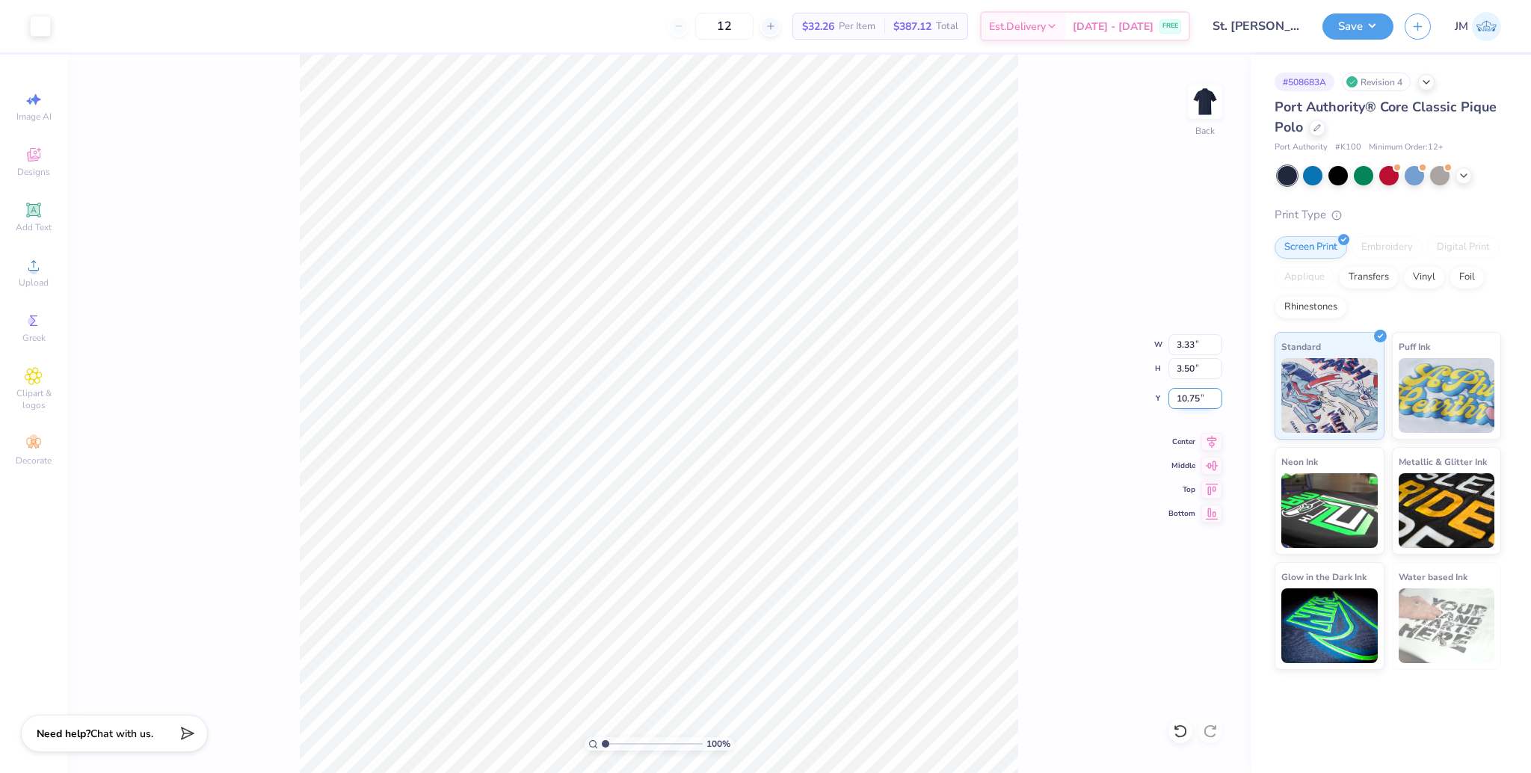
click at [1185, 405] on input "10.75" at bounding box center [1195, 398] width 54 height 21
type input "3.00"
click at [1392, 252] on div "Embroidery" at bounding box center [1386, 247] width 71 height 22
click at [1393, 249] on div "Embroidery" at bounding box center [1386, 247] width 71 height 22
